Goal: Task Accomplishment & Management: Use online tool/utility

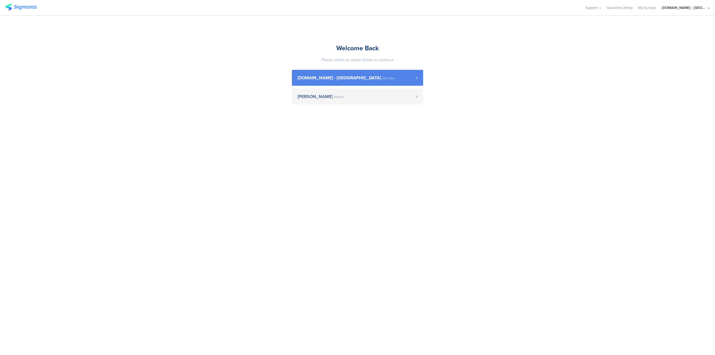
click at [376, 81] on link "Youtil.ro - Romania Member" at bounding box center [357, 78] width 131 height 16
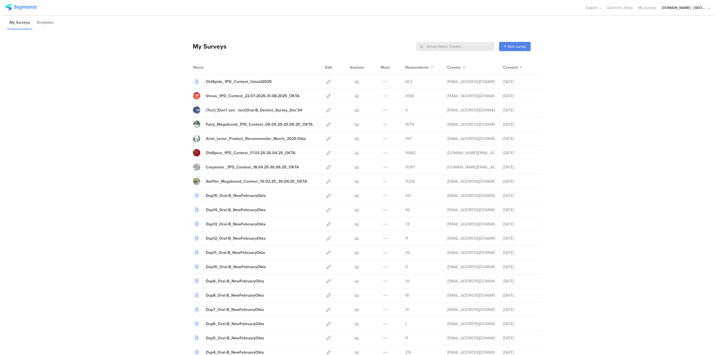
click at [465, 47] on input "text" at bounding box center [455, 46] width 78 height 9
type input "ariel"
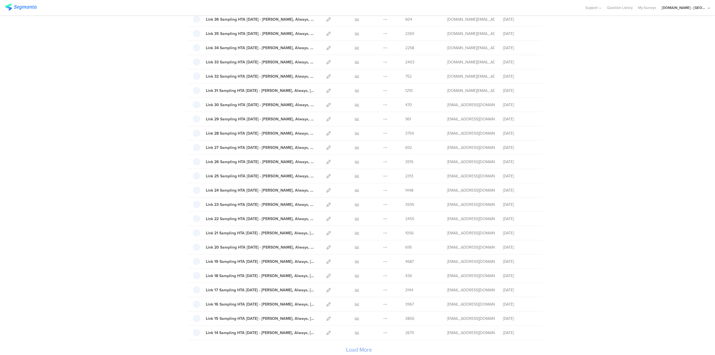
scroll to position [490, 0]
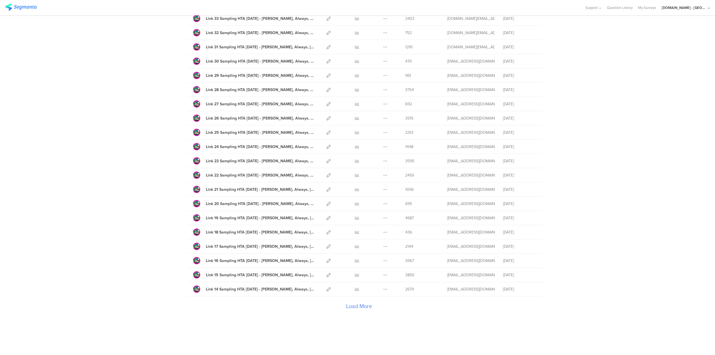
click at [358, 307] on div "Load More" at bounding box center [359, 307] width 344 height 22
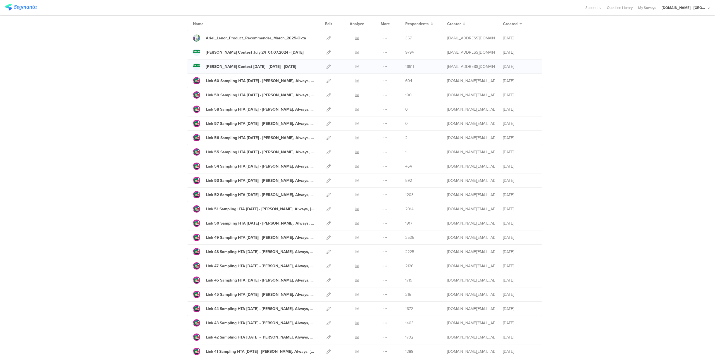
scroll to position [0, 0]
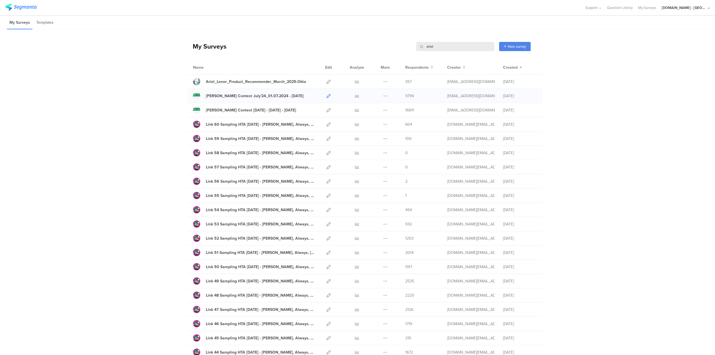
click at [328, 94] on icon at bounding box center [328, 96] width 4 height 4
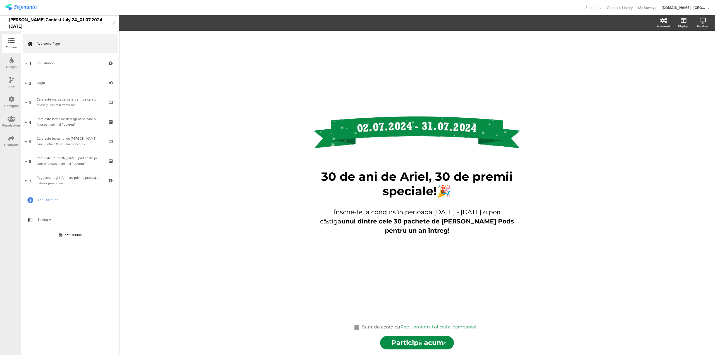
click at [10, 84] on div "Logic" at bounding box center [12, 86] width 8 height 5
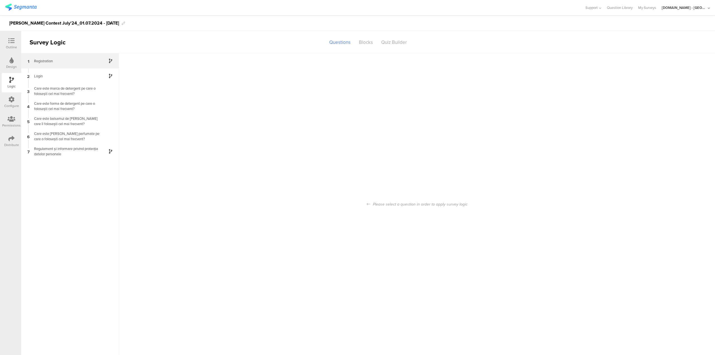
click at [58, 63] on div "Registration" at bounding box center [66, 60] width 70 height 5
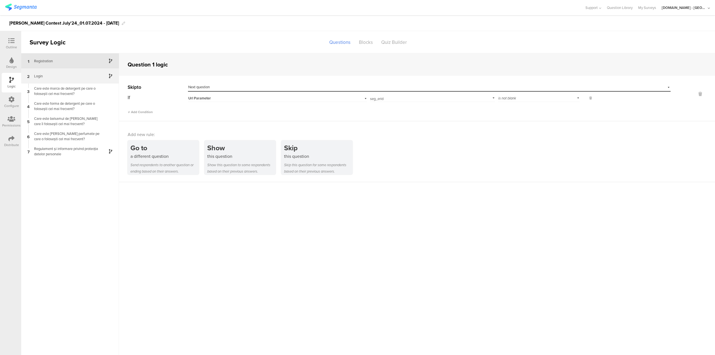
click at [60, 78] on div "Login" at bounding box center [66, 75] width 70 height 5
click at [74, 151] on div "Regulament și informare privind protecția datelor personale" at bounding box center [66, 151] width 70 height 11
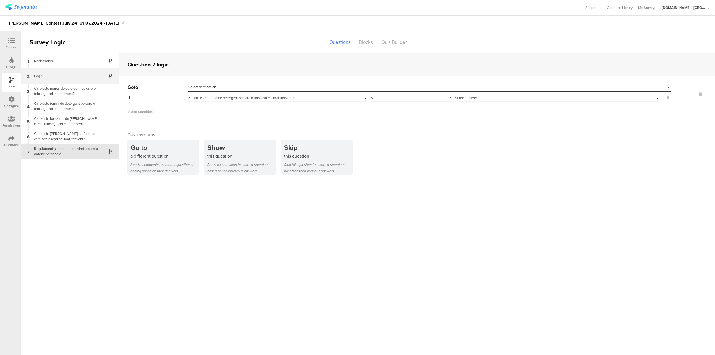
click at [81, 77] on div "Login" at bounding box center [66, 75] width 70 height 5
click at [76, 155] on div "Regulament și informare privind protecția datelor personale" at bounding box center [66, 151] width 70 height 11
click at [14, 41] on icon at bounding box center [11, 41] width 6 height 6
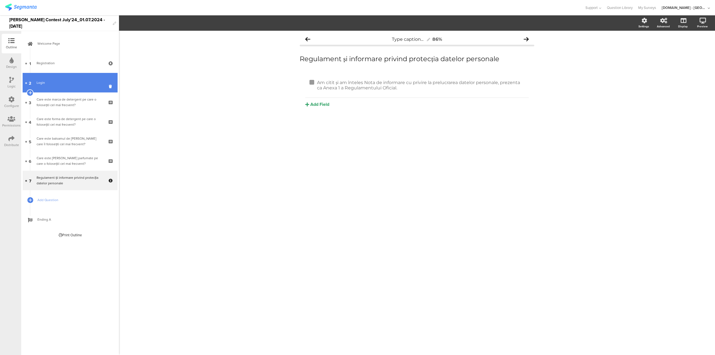
click at [52, 84] on div "Login" at bounding box center [70, 83] width 67 height 6
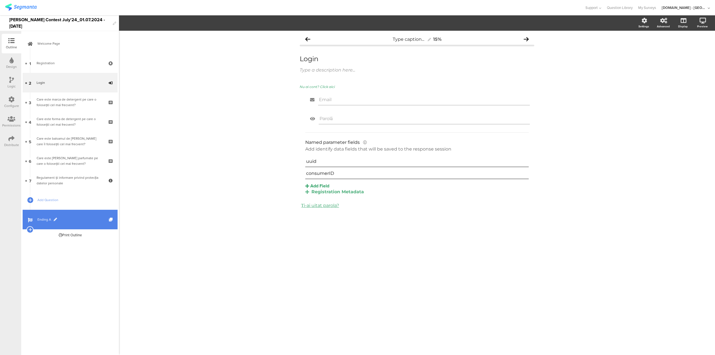
click at [59, 220] on span "Ending A" at bounding box center [72, 220] width 71 height 6
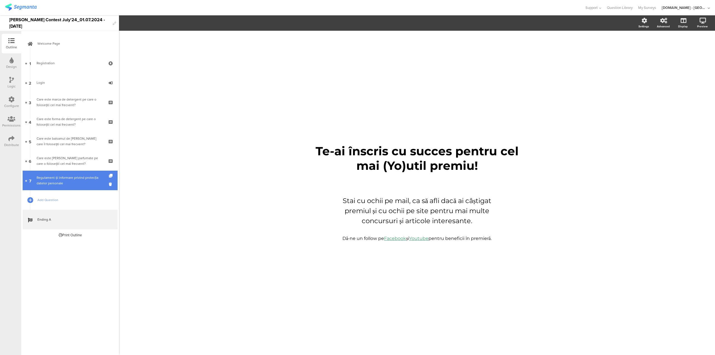
click at [72, 181] on div "Regulament și informare privind protecția datelor personale" at bounding box center [70, 180] width 67 height 11
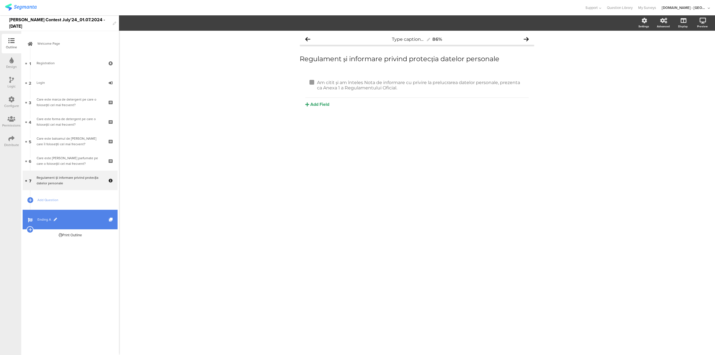
click at [78, 221] on span "Ending A" at bounding box center [72, 220] width 71 height 6
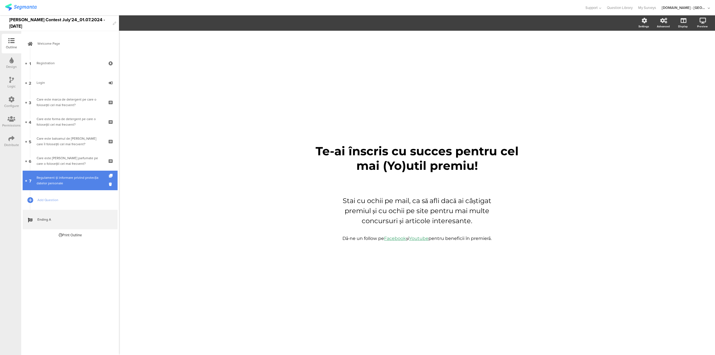
click at [75, 179] on div "Regulament și informare privind protecția datelor personale" at bounding box center [70, 180] width 67 height 11
